Goal: Information Seeking & Learning: Find specific fact

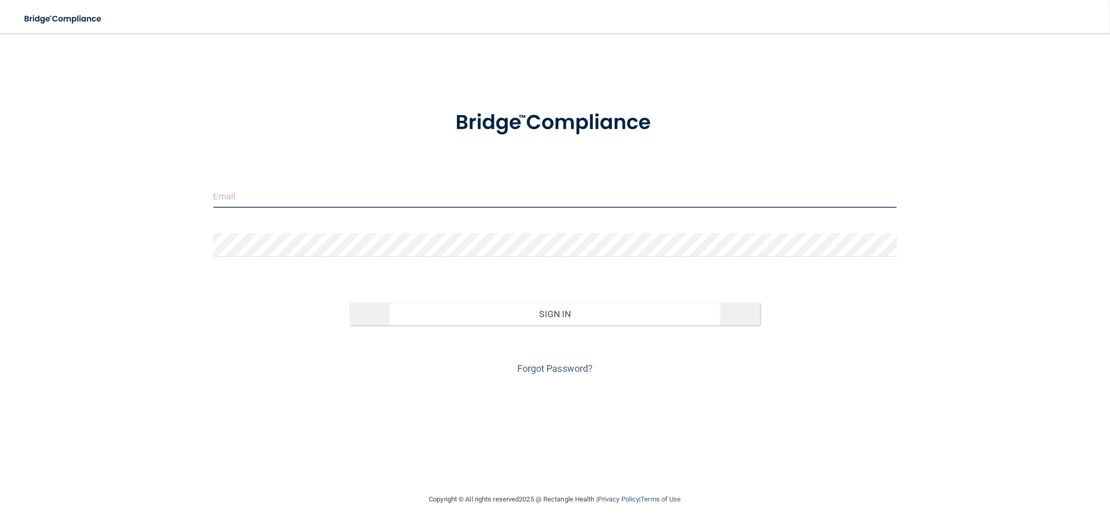
type input "[EMAIL_ADDRESS][DOMAIN_NAME]"
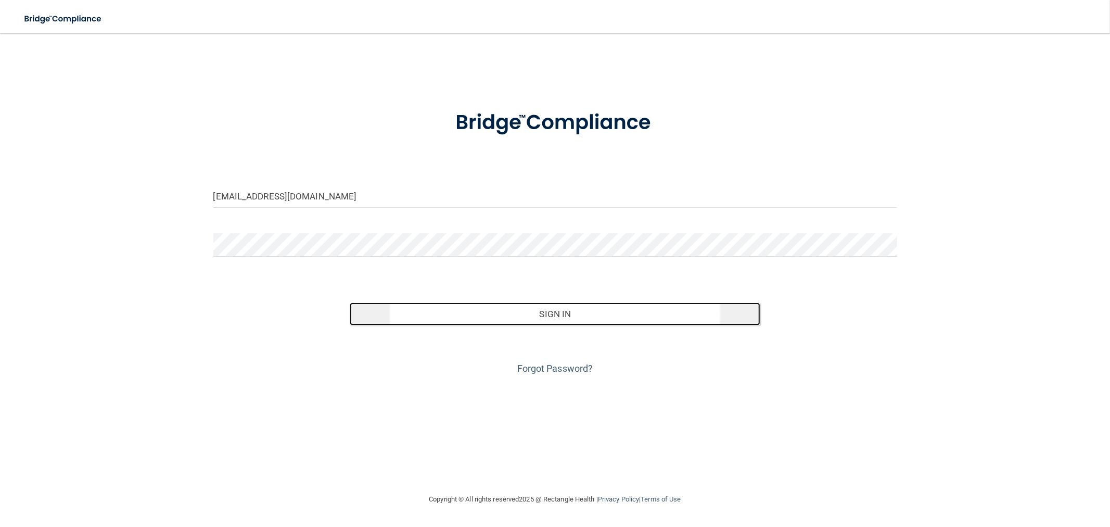
click at [565, 311] on button "Sign In" at bounding box center [555, 313] width 410 height 23
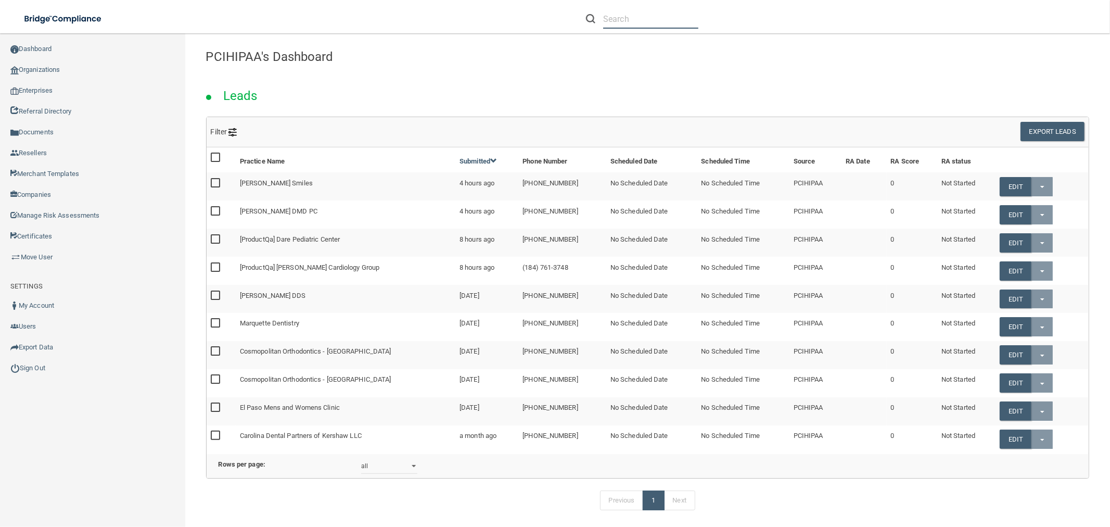
click at [623, 16] on input "text" at bounding box center [650, 18] width 95 height 19
paste input "Prosthodontist Conroe [GEOGRAPHIC_DATA]"
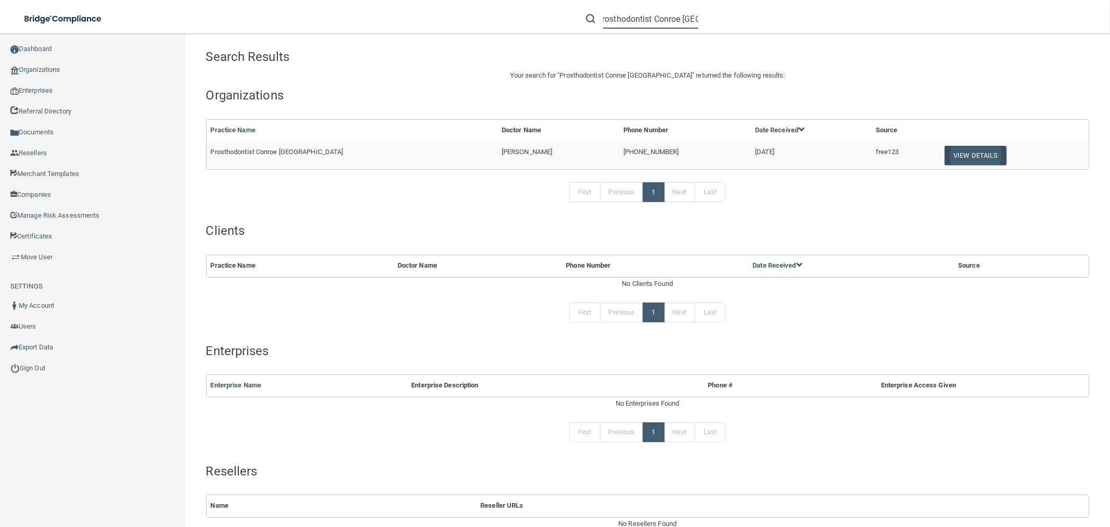
type input "Prosthodontist Conroe [GEOGRAPHIC_DATA]"
click at [948, 148] on button "View Details" at bounding box center [974, 155] width 61 height 19
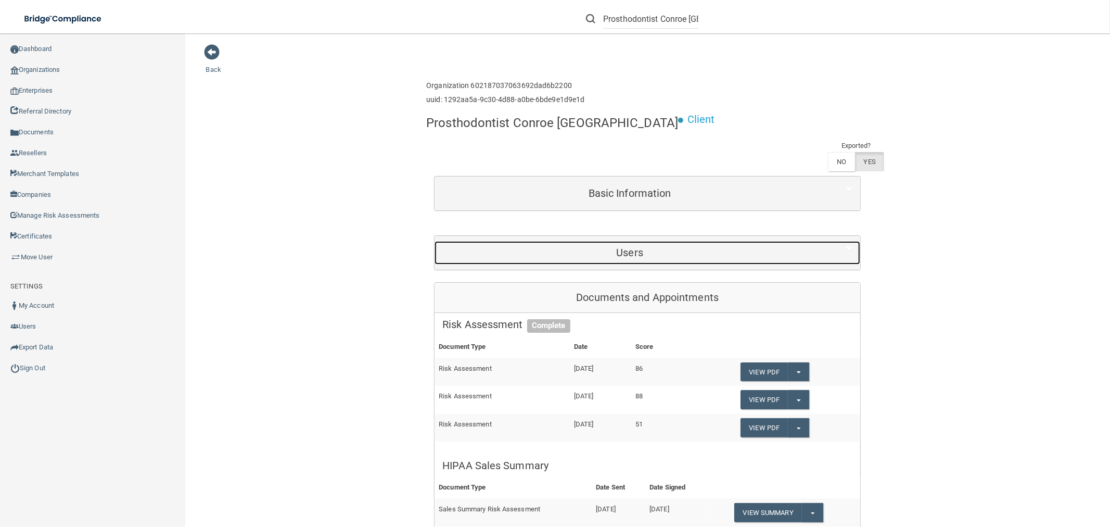
click at [614, 247] on h5 "Users" at bounding box center [629, 252] width 375 height 11
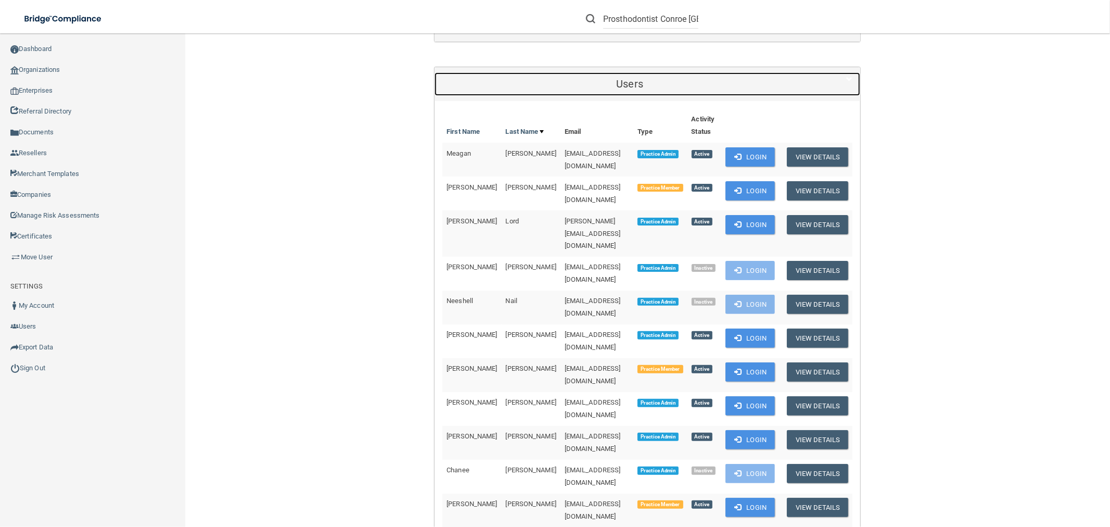
scroll to position [173, 0]
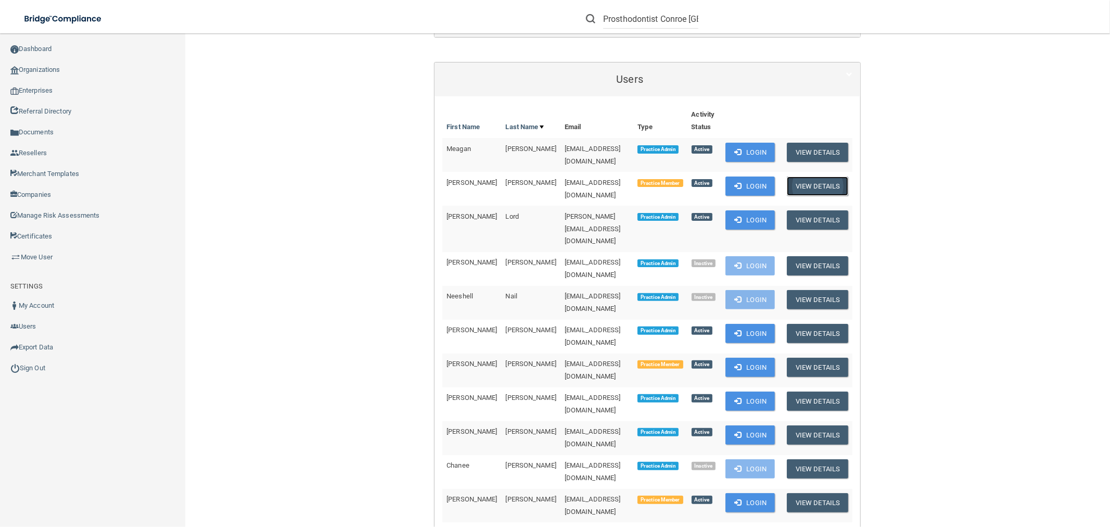
click at [805, 176] on button "View Details" at bounding box center [817, 185] width 61 height 19
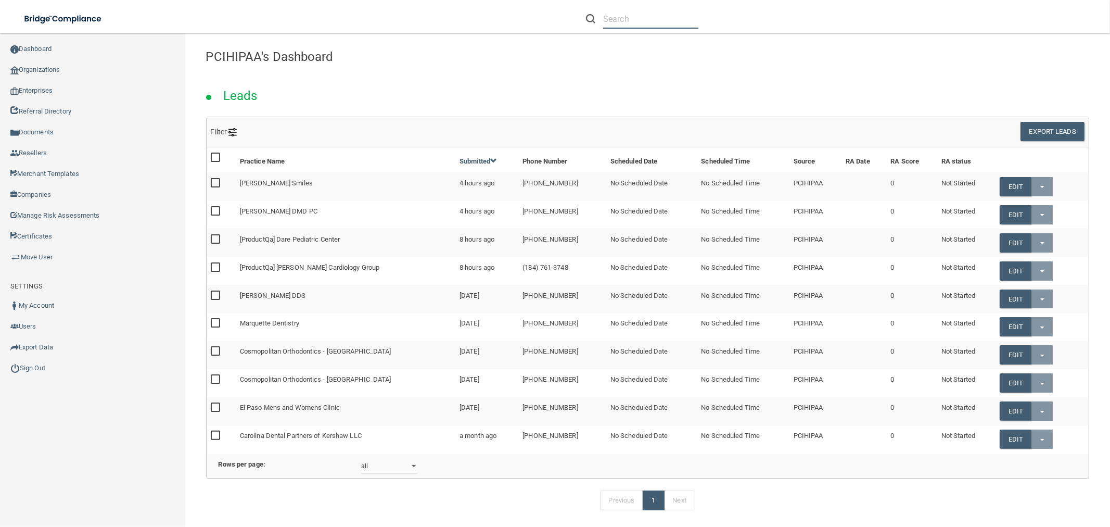
click at [621, 22] on input "text" at bounding box center [650, 18] width 95 height 19
paste input "[EMAIL_ADDRESS][DOMAIN_NAME]"
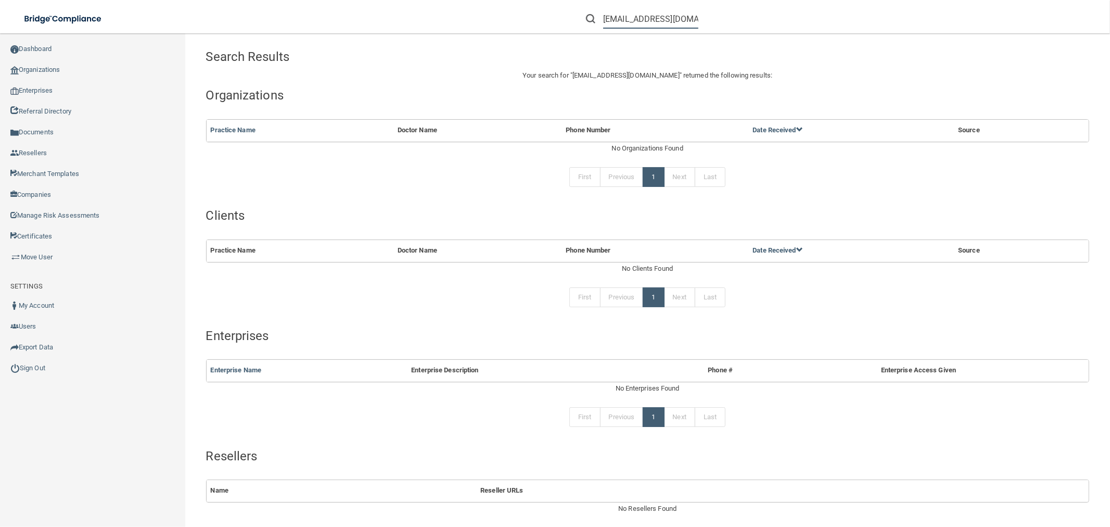
drag, startPoint x: 603, startPoint y: 16, endPoint x: 606, endPoint y: 29, distance: 13.4
click at [604, 17] on input "[EMAIL_ADDRESS][DOMAIN_NAME]" at bounding box center [650, 18] width 95 height 19
type input "[EMAIL_ADDRESS][DOMAIN_NAME]"
click at [694, 20] on form "[EMAIL_ADDRESS][DOMAIN_NAME]" at bounding box center [642, 18] width 128 height 19
click at [693, 15] on input "[EMAIL_ADDRESS][DOMAIN_NAME]" at bounding box center [650, 18] width 95 height 19
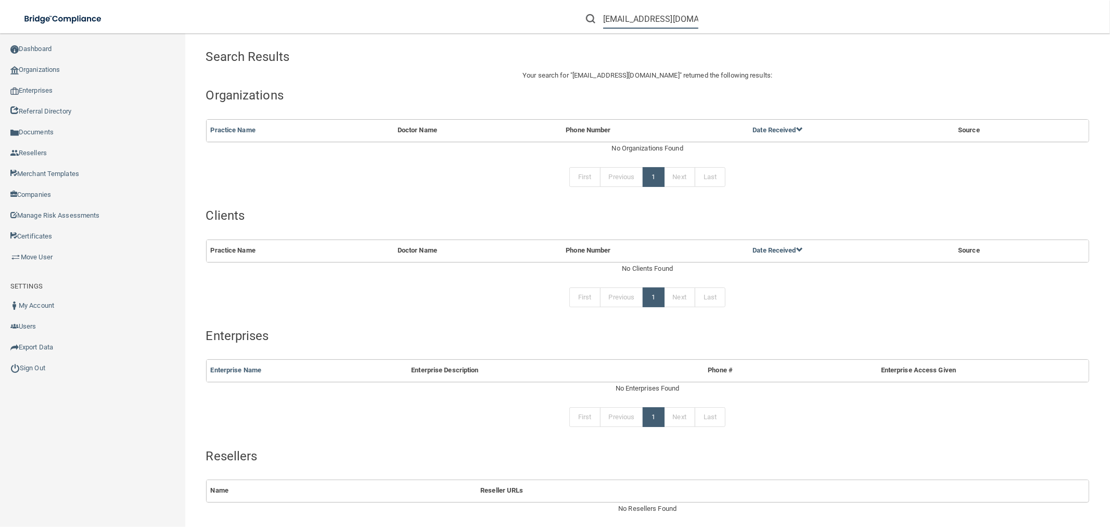
drag, startPoint x: 693, startPoint y: 16, endPoint x: 595, endPoint y: 17, distance: 98.3
click at [595, 17] on div "[EMAIL_ADDRESS][DOMAIN_NAME]" at bounding box center [642, 18] width 112 height 19
click at [633, 17] on input "text" at bounding box center [650, 18] width 95 height 19
drag, startPoint x: 614, startPoint y: 16, endPoint x: 615, endPoint y: 62, distance: 46.8
click at [615, 17] on input "bayview eye" at bounding box center [650, 18] width 95 height 19
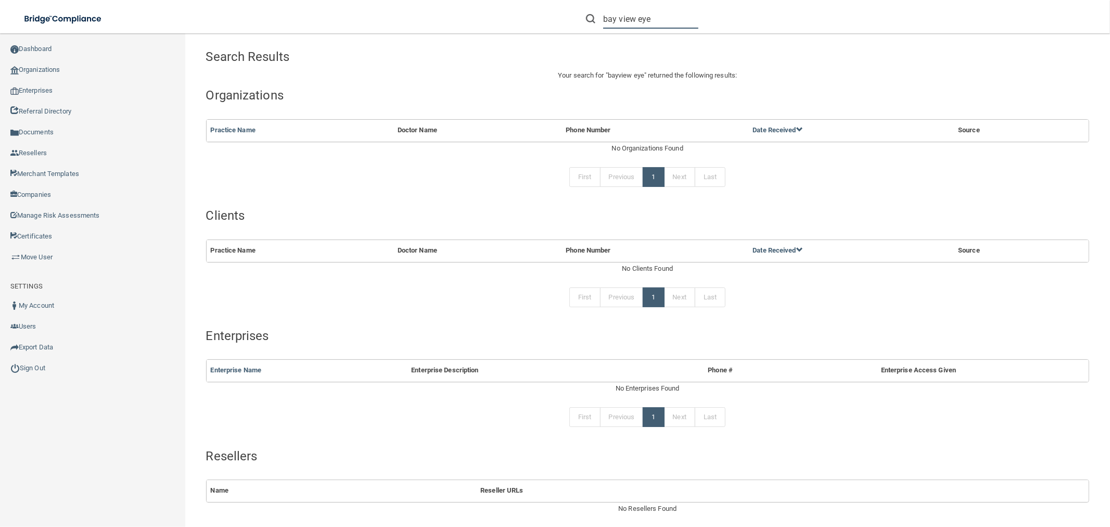
click at [679, 21] on input "bay view eye" at bounding box center [650, 18] width 95 height 19
type input "bay view eye"
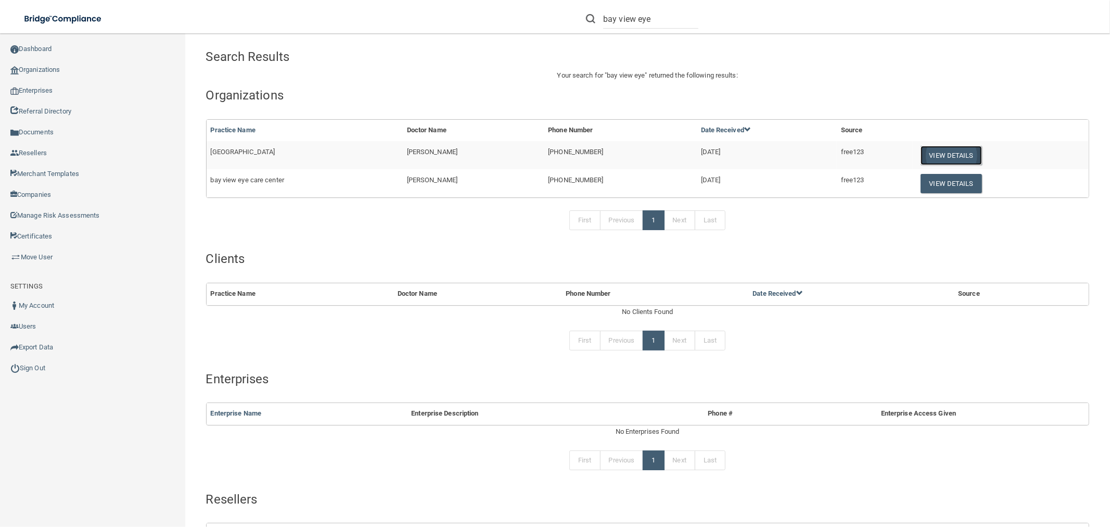
click at [940, 148] on button "View Details" at bounding box center [950, 155] width 61 height 19
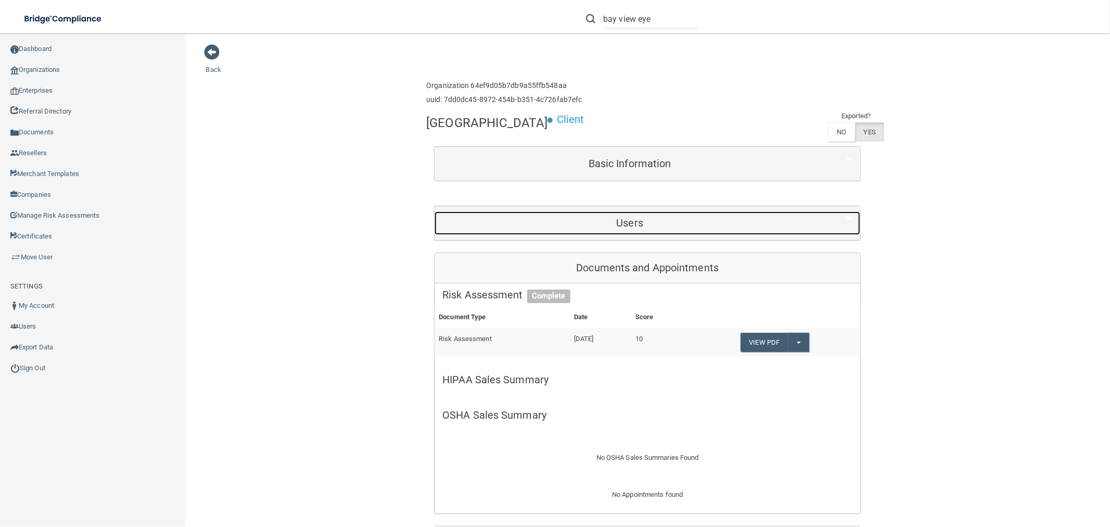
click at [642, 214] on div "Users" at bounding box center [629, 222] width 390 height 23
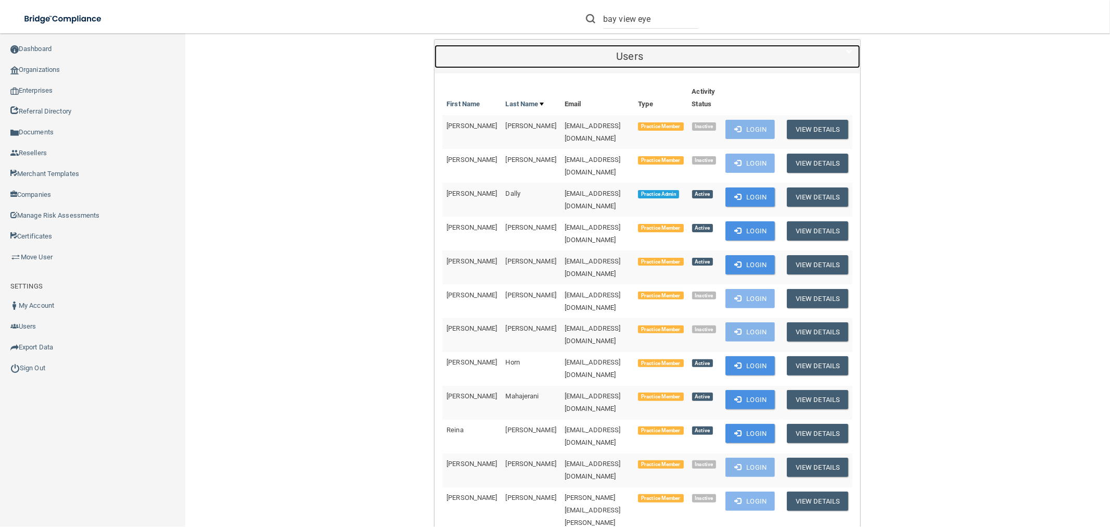
scroll to position [173, 0]
